Goal: Communication & Community: Answer question/provide support

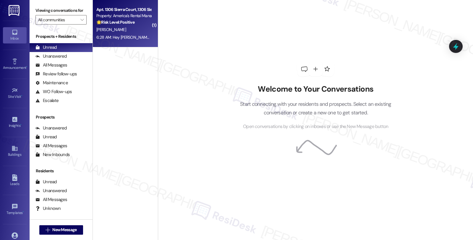
click at [130, 21] on strong "🌟 Risk Level: Positive" at bounding box center [115, 22] width 38 height 5
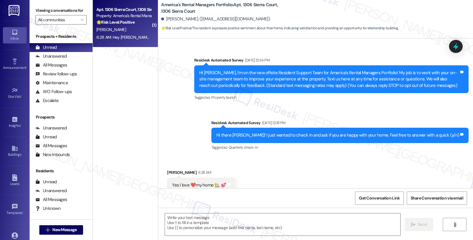
type textarea "Fetching suggested responses. Please feel free to read through the conversation…"
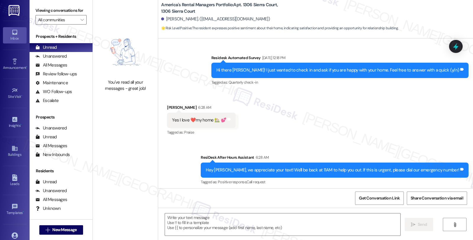
scroll to position [156, 0]
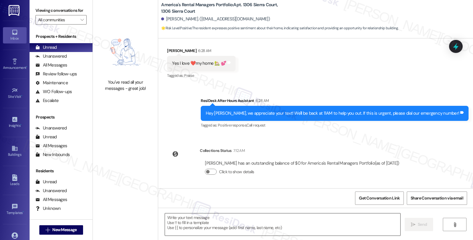
click at [195, 220] on textarea at bounding box center [282, 224] width 235 height 22
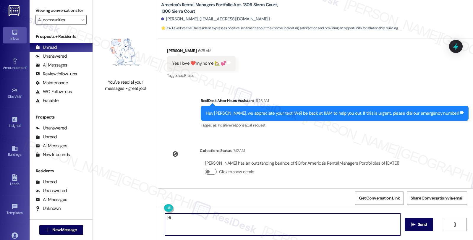
click at [167, 55] on div "[PERSON_NAME] 6:28 AM" at bounding box center [201, 52] width 69 height 8
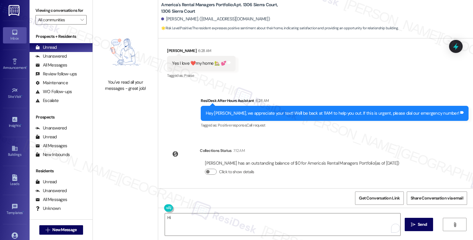
click at [167, 55] on div "[PERSON_NAME] 6:28 AM" at bounding box center [201, 52] width 69 height 8
click at [170, 51] on div "[PERSON_NAME] 6:28 AM" at bounding box center [201, 52] width 69 height 8
copy div "[PERSON_NAME]"
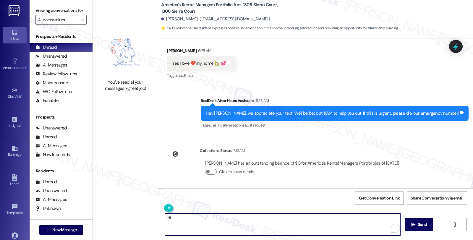
click at [202, 220] on textarea "Hi" at bounding box center [282, 224] width 235 height 22
paste textarea "[PERSON_NAME]"
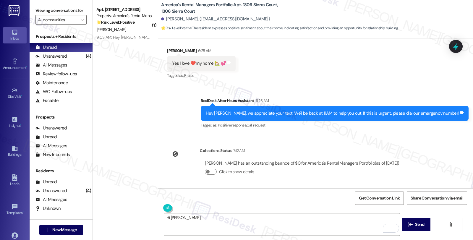
click at [415, 136] on div "Lease started [DATE] 7:00 PM Survey, sent via SMS Residesk Automated Survey [DA…" at bounding box center [315, 113] width 315 height 150
click at [186, 217] on textarea "Hi [PERSON_NAME]" at bounding box center [281, 224] width 235 height 22
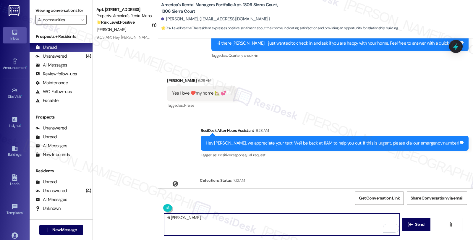
scroll to position [131, 0]
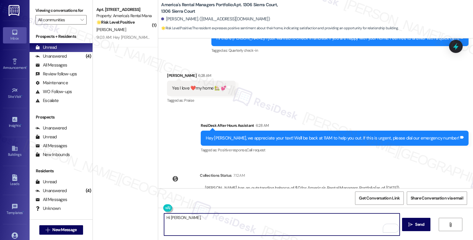
click at [195, 219] on textarea "Hi [PERSON_NAME]," at bounding box center [281, 224] width 235 height 22
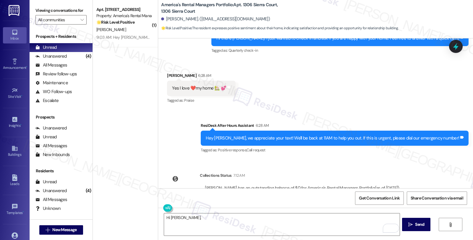
click at [393, 87] on div "Received via SMS [PERSON_NAME] 6:28 AM Yes I love ❤️my home 🏡 💕 Tags and notes …" at bounding box center [315, 84] width 315 height 50
click at [199, 215] on textarea "Hi [PERSON_NAME]," at bounding box center [281, 224] width 235 height 22
click at [301, 166] on div "Lease started [DATE] 7:00 PM Survey, sent via SMS Residesk Automated Survey [DA…" at bounding box center [315, 113] width 315 height 150
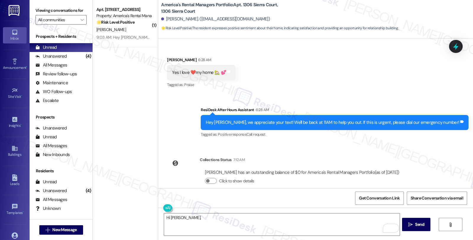
scroll to position [156, 0]
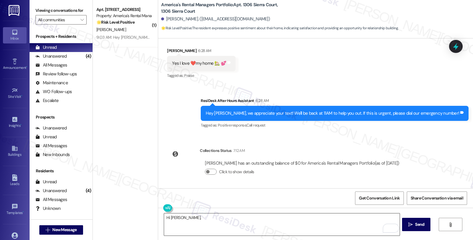
click at [200, 218] on textarea "Hi [PERSON_NAME]," at bounding box center [281, 224] width 235 height 22
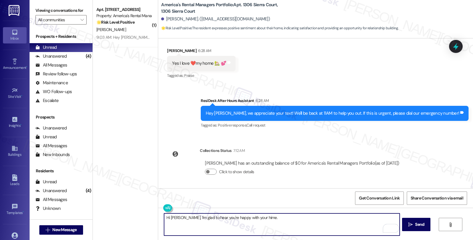
click at [250, 219] on textarea "Hi [PERSON_NAME], I'm glad to hear you're happy with your hime." at bounding box center [281, 224] width 235 height 22
click at [266, 219] on textarea "Hi [PERSON_NAME], I'm glad to hear you're happy with your home." at bounding box center [281, 224] width 235 height 22
click at [267, 216] on textarea "Hi [PERSON_NAME], I'm glad to hear you're happy with your home." at bounding box center [281, 224] width 235 height 22
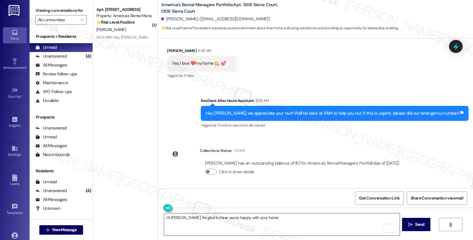
click at [308, 218] on textarea "Hi [PERSON_NAME], I'm glad to hear you're happy with your home." at bounding box center [281, 224] width 235 height 22
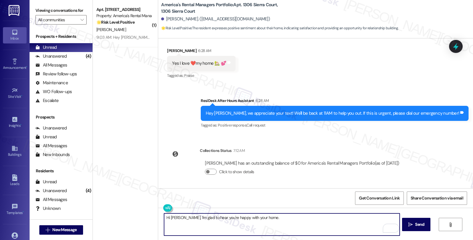
paste textarea "Your comfort and satisfaction are important to us."
click at [352, 214] on textarea "Hi [PERSON_NAME], I'm glad to hear you're happy with your home. Your comfort an…" at bounding box center [281, 224] width 235 height 22
paste textarea "Can I ask a quick favor...would you mind sharing your positive experience by wr…"
type textarea "Hi [PERSON_NAME], I'm glad to hear you're happy with your home. Your comfort an…"
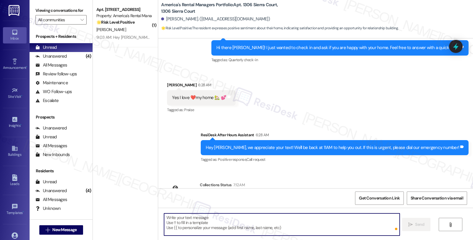
scroll to position [216, 0]
